Goal: Browse casually

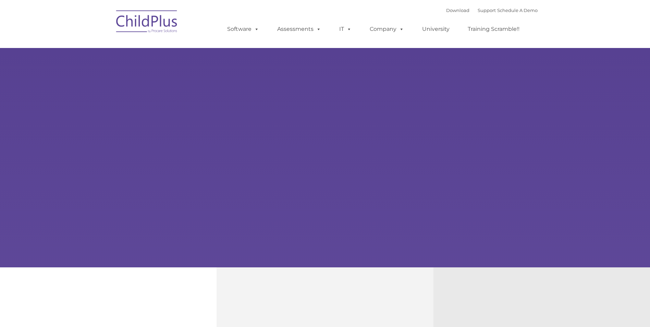
type input ""
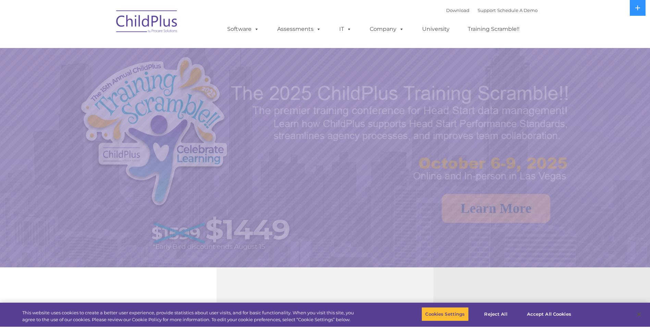
select select "MEDIUM"
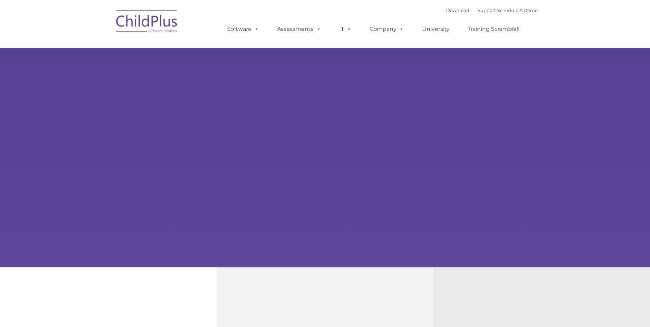
type input ""
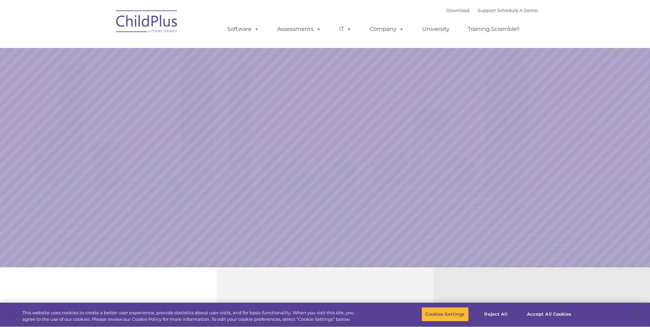
select select "MEDIUM"
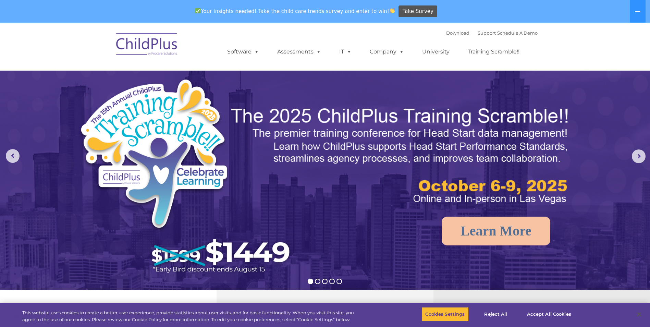
click at [358, 230] on img at bounding box center [325, 227] width 650 height 409
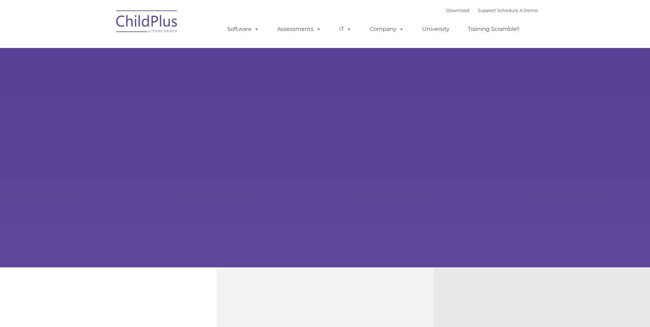
type input ""
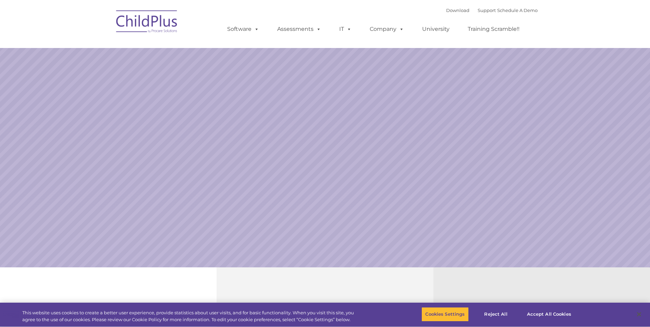
select select "MEDIUM"
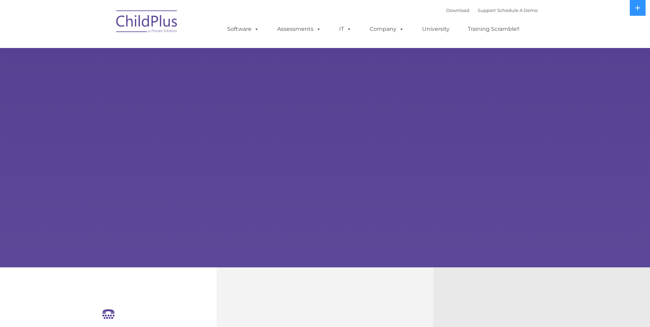
select select "MEDIUM"
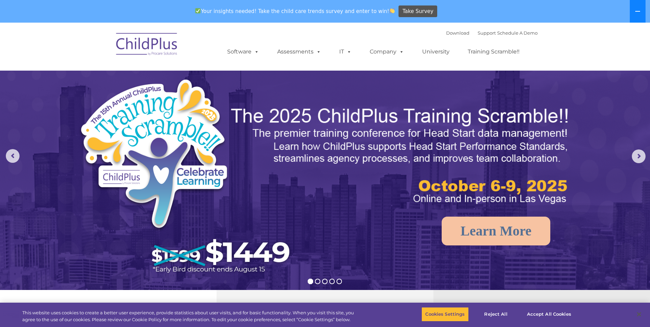
click at [636, 11] on icon at bounding box center [637, 11] width 5 height 1
